Goal: Information Seeking & Learning: Check status

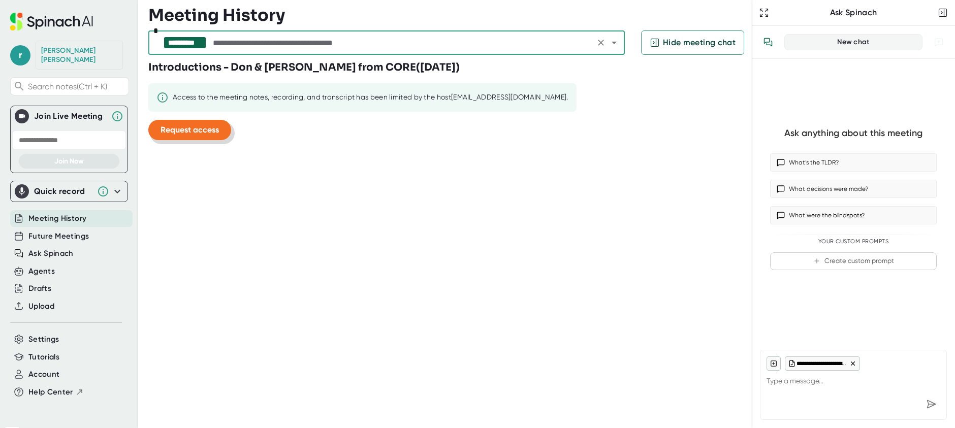
click at [197, 128] on span "Request access" at bounding box center [189, 130] width 58 height 10
click at [616, 47] on icon "Open" at bounding box center [614, 43] width 12 height 12
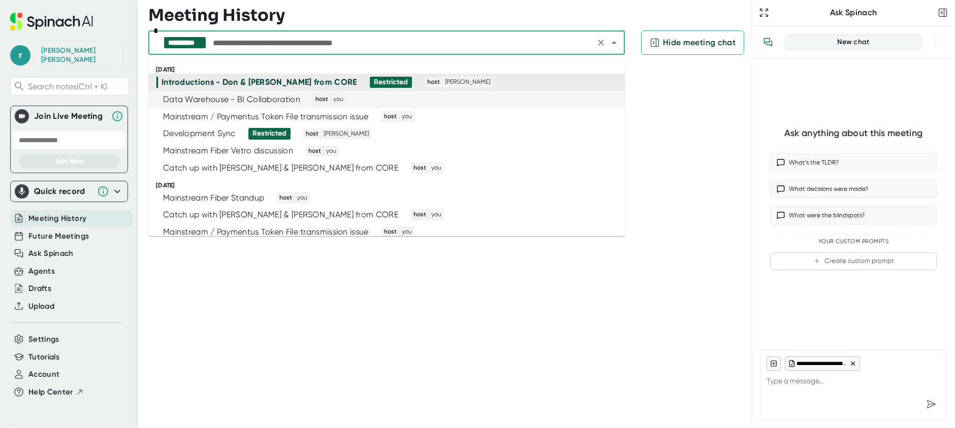
click at [205, 97] on div "Data Warehouse - BI Collaboration" at bounding box center [231, 99] width 137 height 10
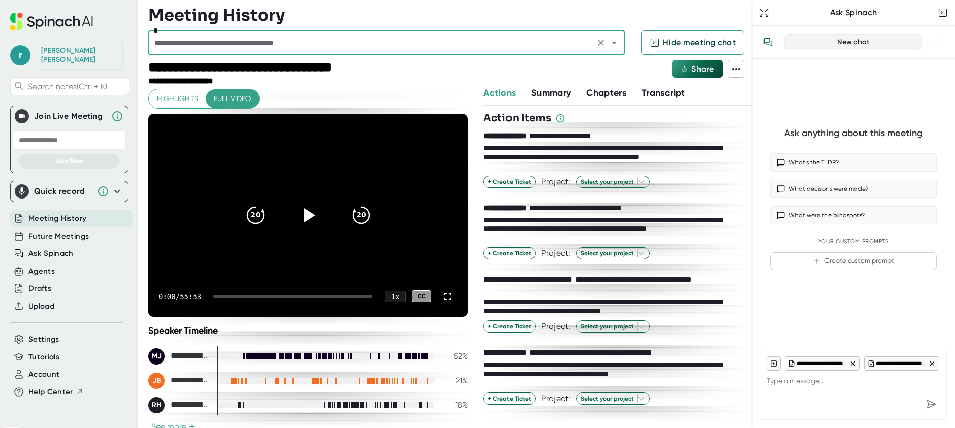
click at [618, 43] on icon "Open" at bounding box center [614, 43] width 12 height 12
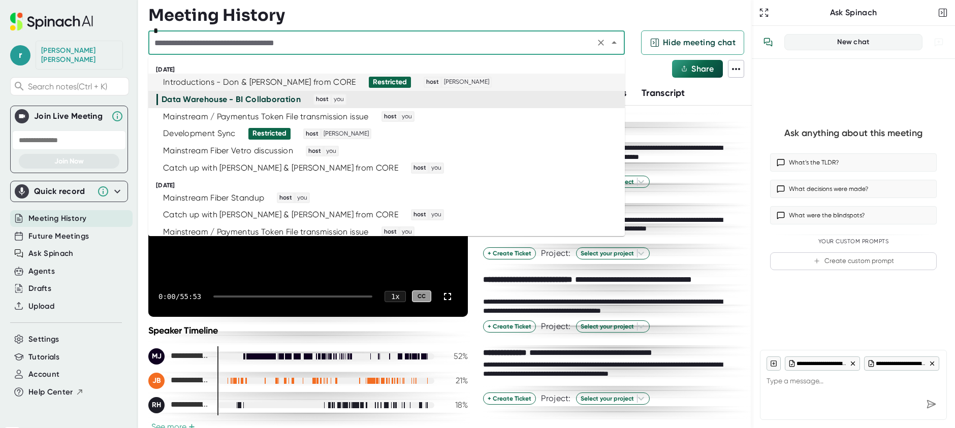
click at [261, 81] on div "Introductions - Don & [PERSON_NAME] from CORE" at bounding box center [259, 82] width 193 height 10
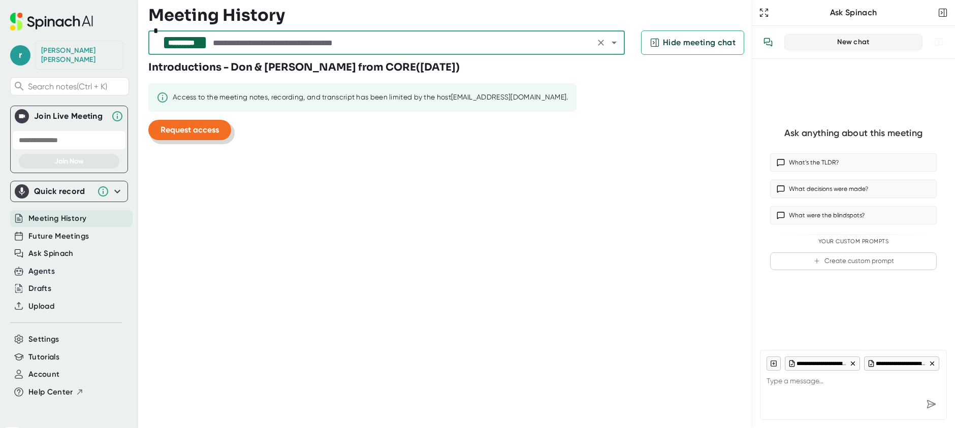
click at [202, 132] on span "Request access" at bounding box center [189, 130] width 58 height 10
